Goal: Check status: Check status

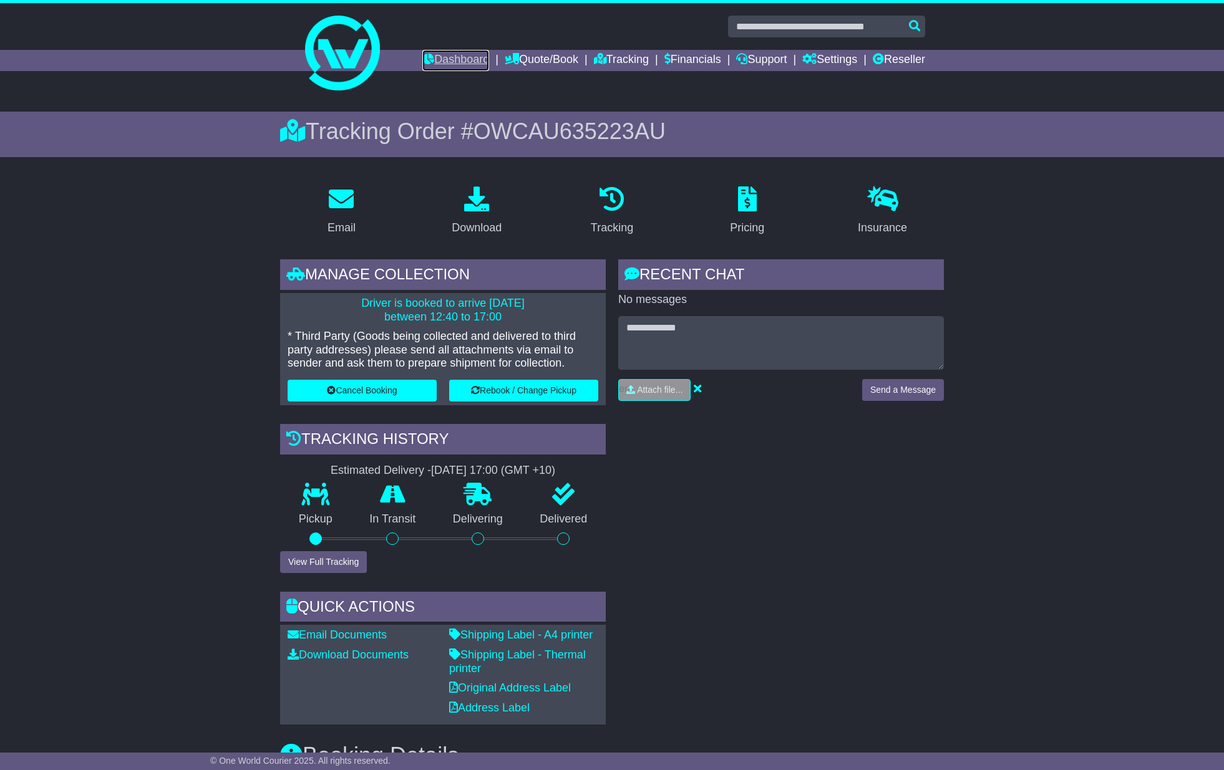
click at [432, 65] on link "Dashboard" at bounding box center [455, 60] width 67 height 21
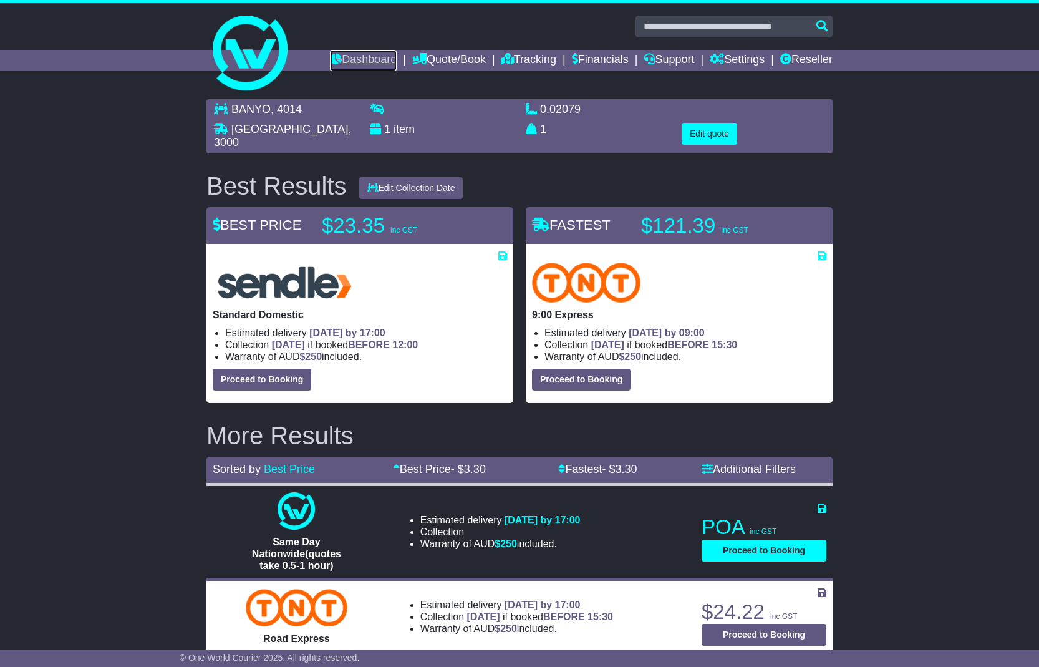
click at [350, 59] on link "Dashboard" at bounding box center [363, 60] width 67 height 21
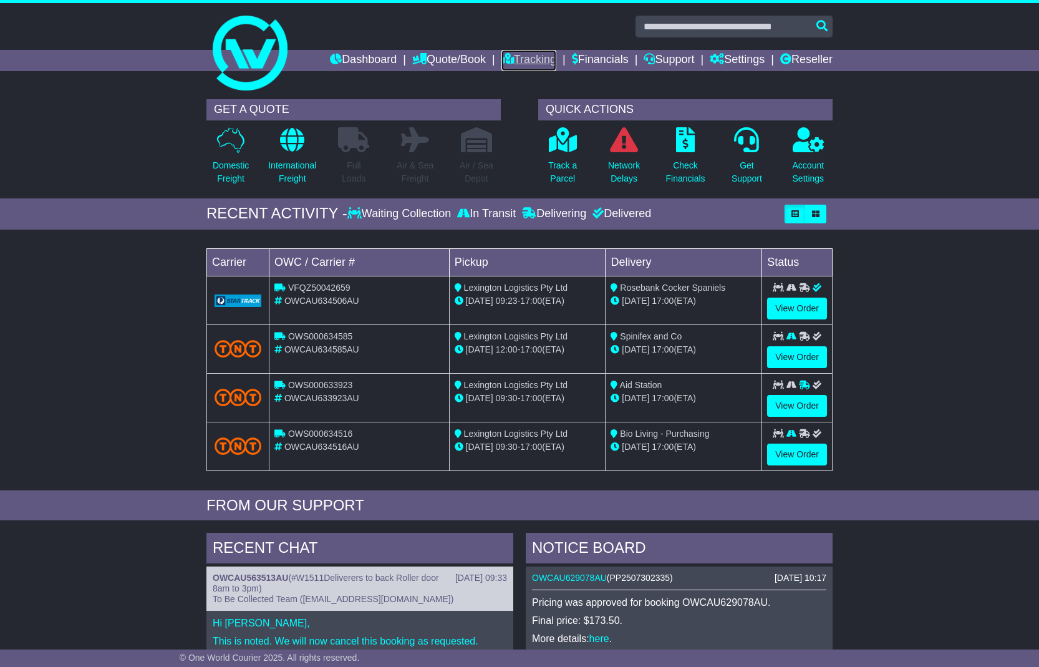
click at [511, 61] on link "Tracking" at bounding box center [529, 60] width 55 height 21
